Goal: Information Seeking & Learning: Learn about a topic

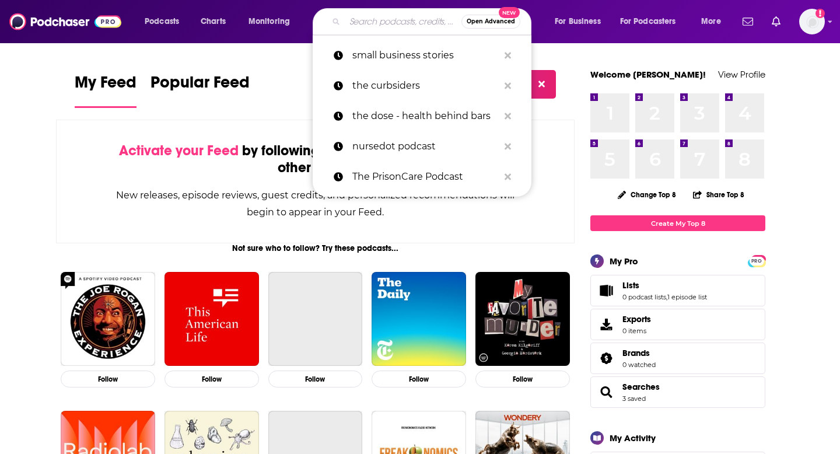
click at [391, 24] on input "Search podcasts, credits, & more..." at bounding box center [403, 21] width 117 height 19
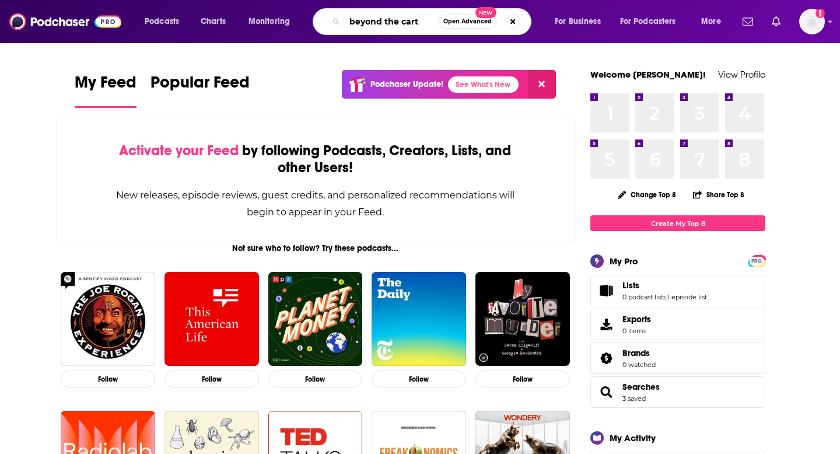
type input "beyond the cart"
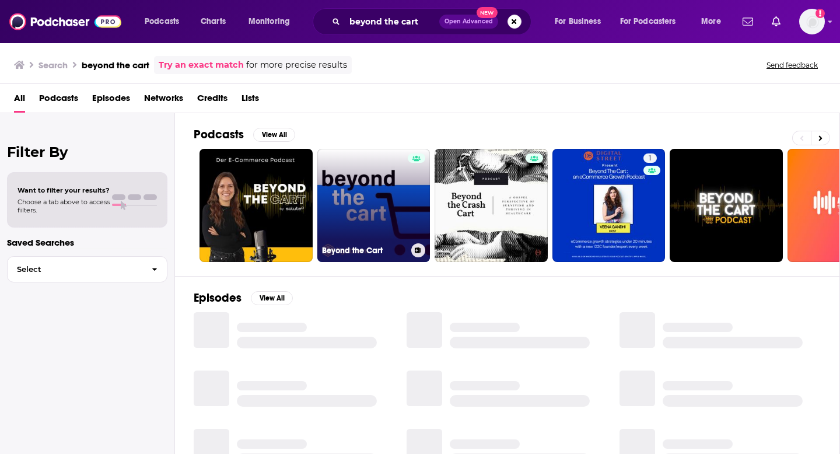
click at [370, 173] on link "Beyond the Cart" at bounding box center [373, 205] width 113 height 113
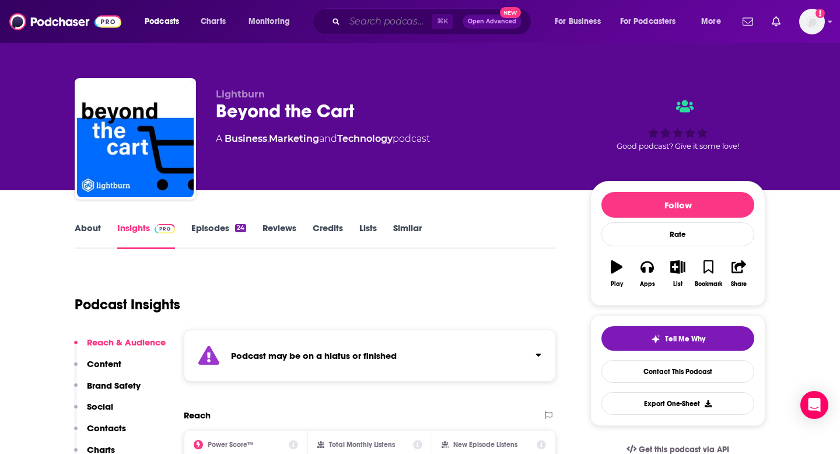
click at [360, 28] on input "Search podcasts, credits, & more..." at bounding box center [388, 21] width 87 height 19
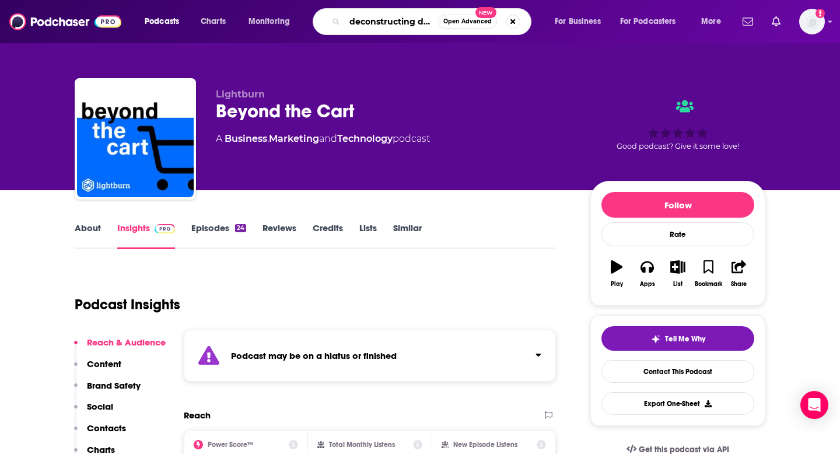
type input "deconstructing data"
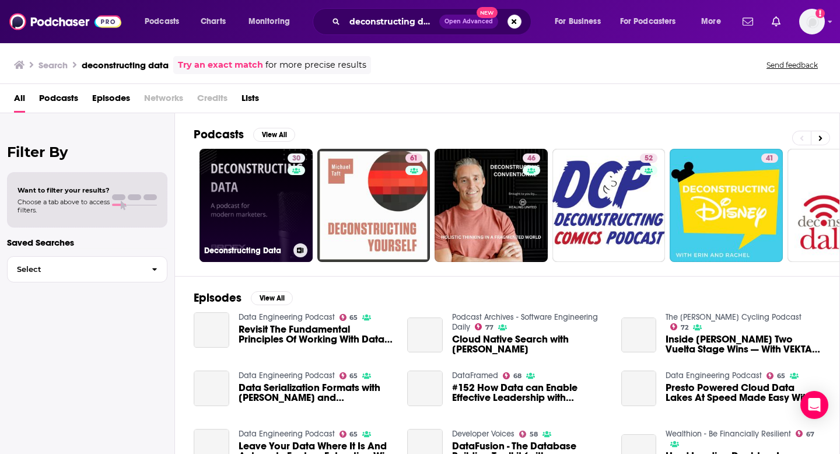
click at [214, 214] on link "30 Deconstructing Data" at bounding box center [256, 205] width 113 height 113
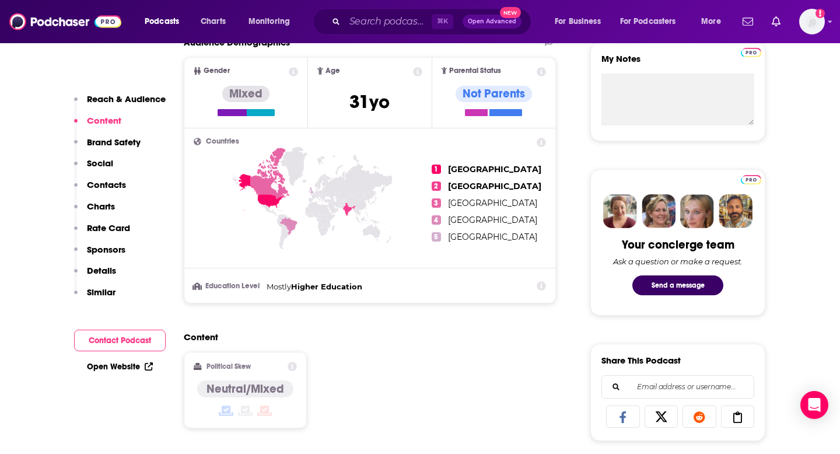
scroll to position [86, 0]
